Goal: Information Seeking & Learning: Check status

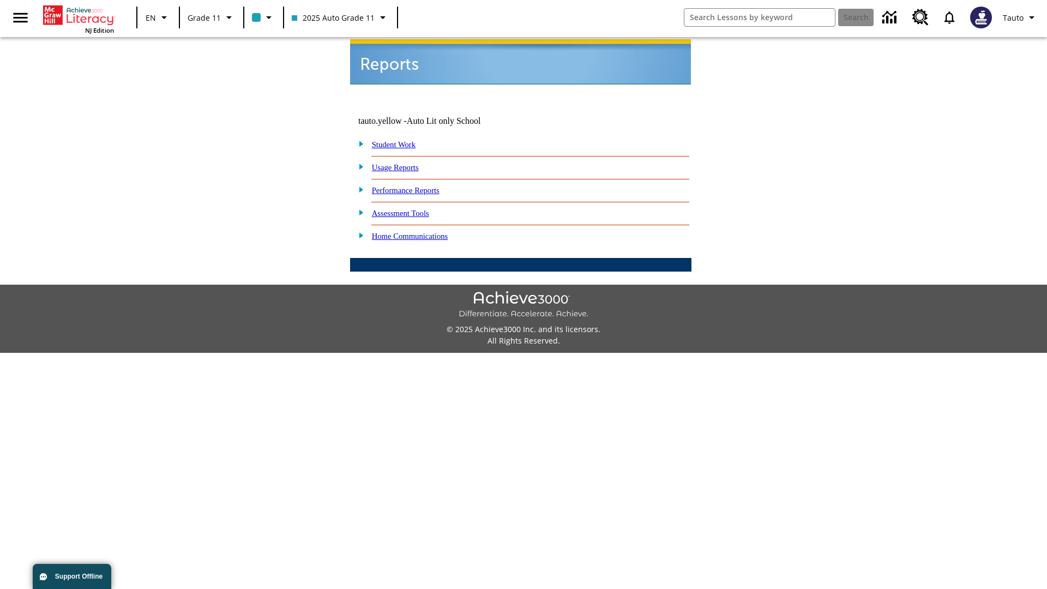
click at [403, 163] on link "Usage Reports" at bounding box center [395, 167] width 47 height 9
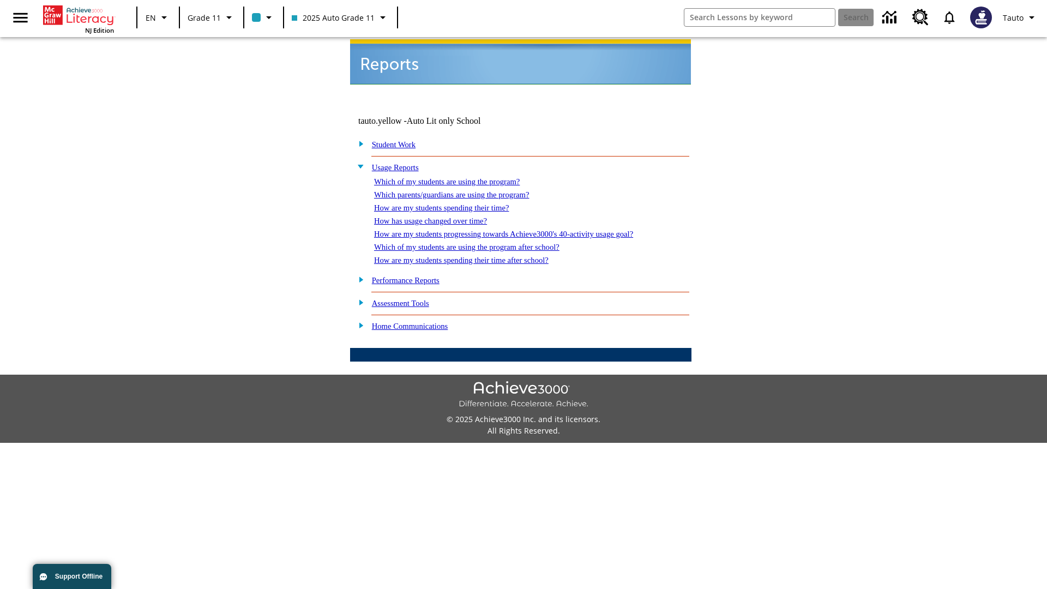
click at [458, 177] on link "Which of my students are using the program?" at bounding box center [447, 181] width 146 height 9
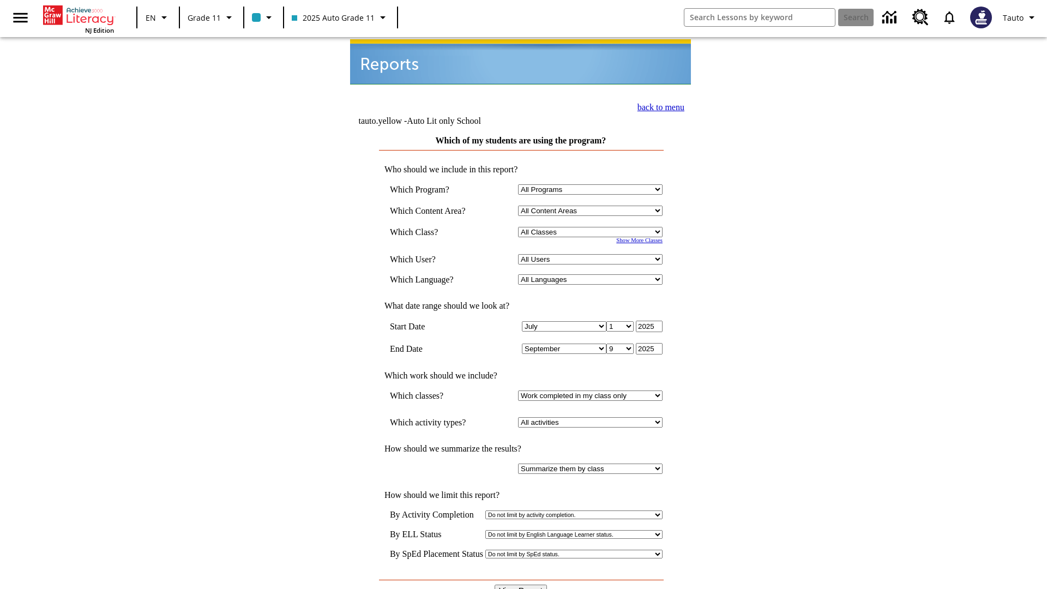
click at [521, 584] on input "View Report" at bounding box center [521, 590] width 52 height 12
click at [658, 106] on link "back to menu" at bounding box center [660, 107] width 47 height 9
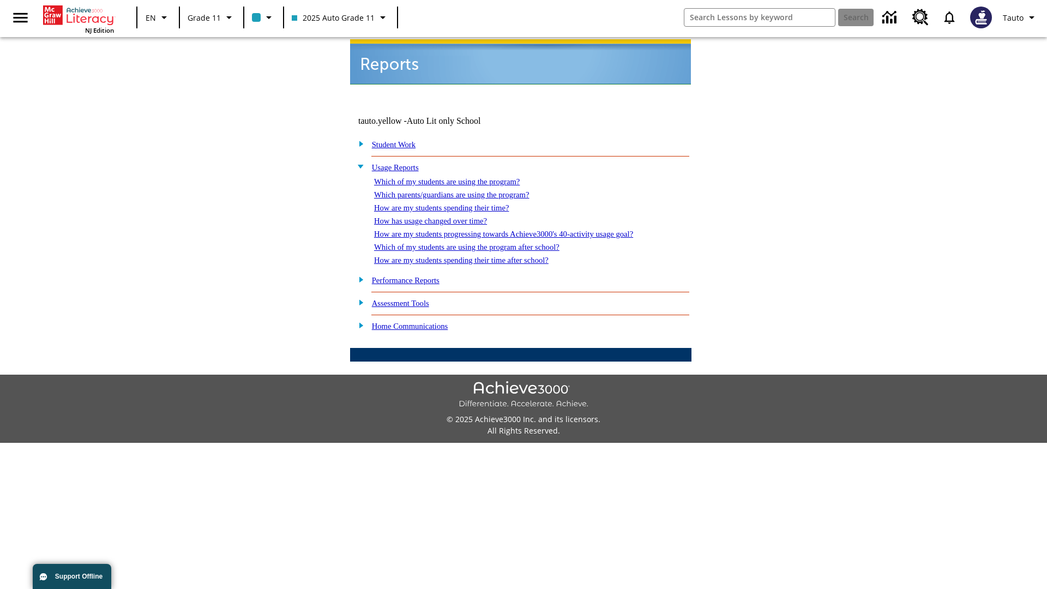
click at [452, 203] on link "How are my students spending their time?" at bounding box center [441, 207] width 135 height 9
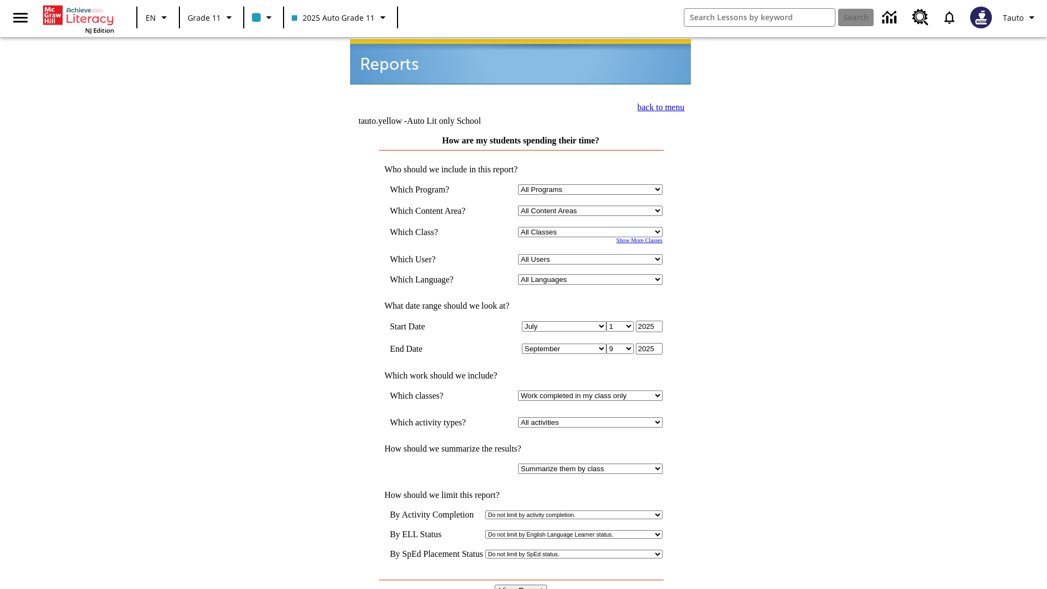
click at [521, 584] on input "View Report" at bounding box center [521, 590] width 52 height 12
click at [658, 106] on link "back to menu" at bounding box center [660, 107] width 47 height 9
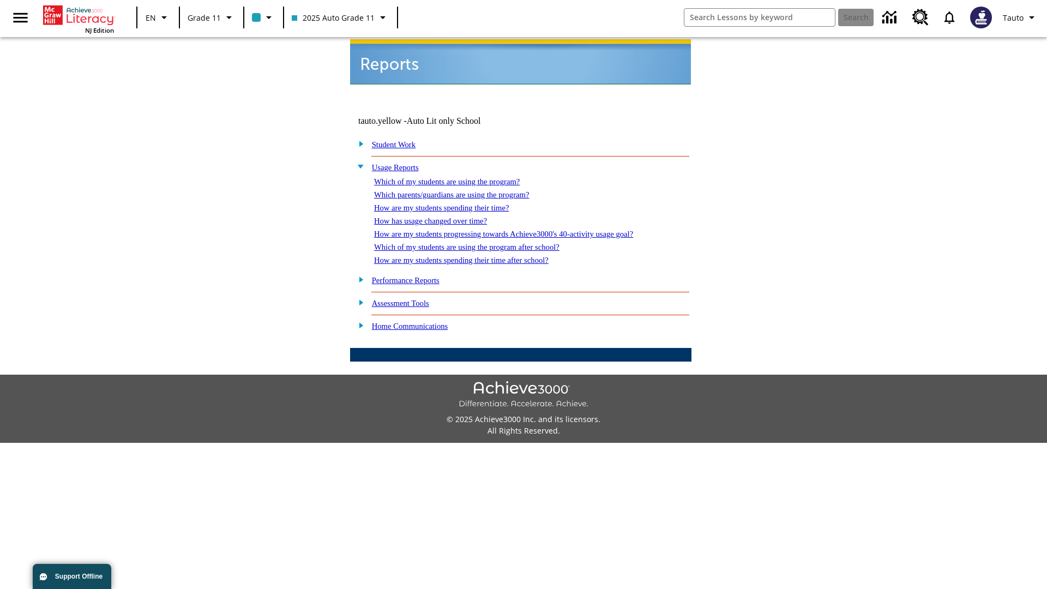
click at [474, 256] on link "How are my students spending their time after school?" at bounding box center [461, 260] width 174 height 9
